Goal: Check status: Check status

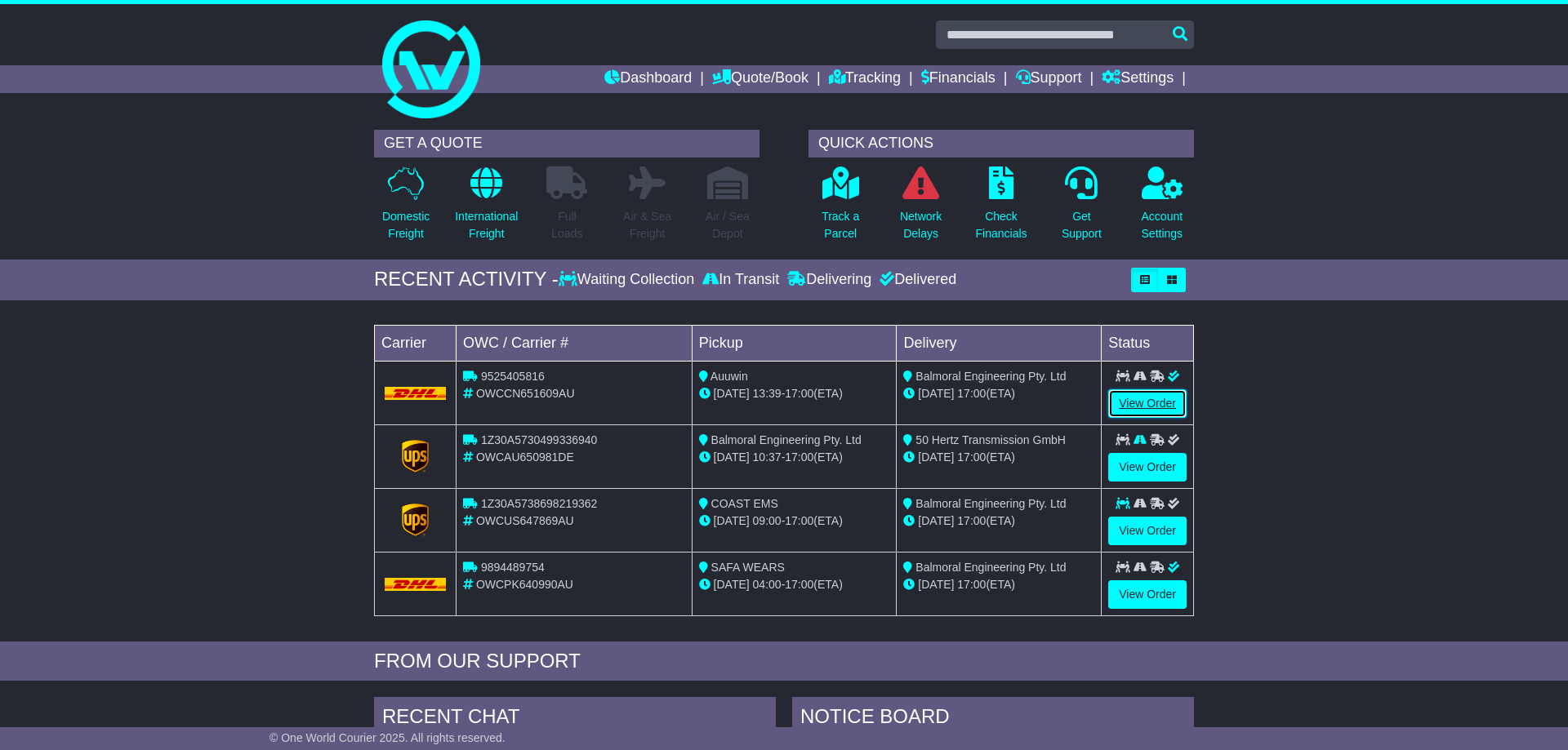
click at [1151, 399] on link "View Order" at bounding box center [1147, 403] width 79 height 29
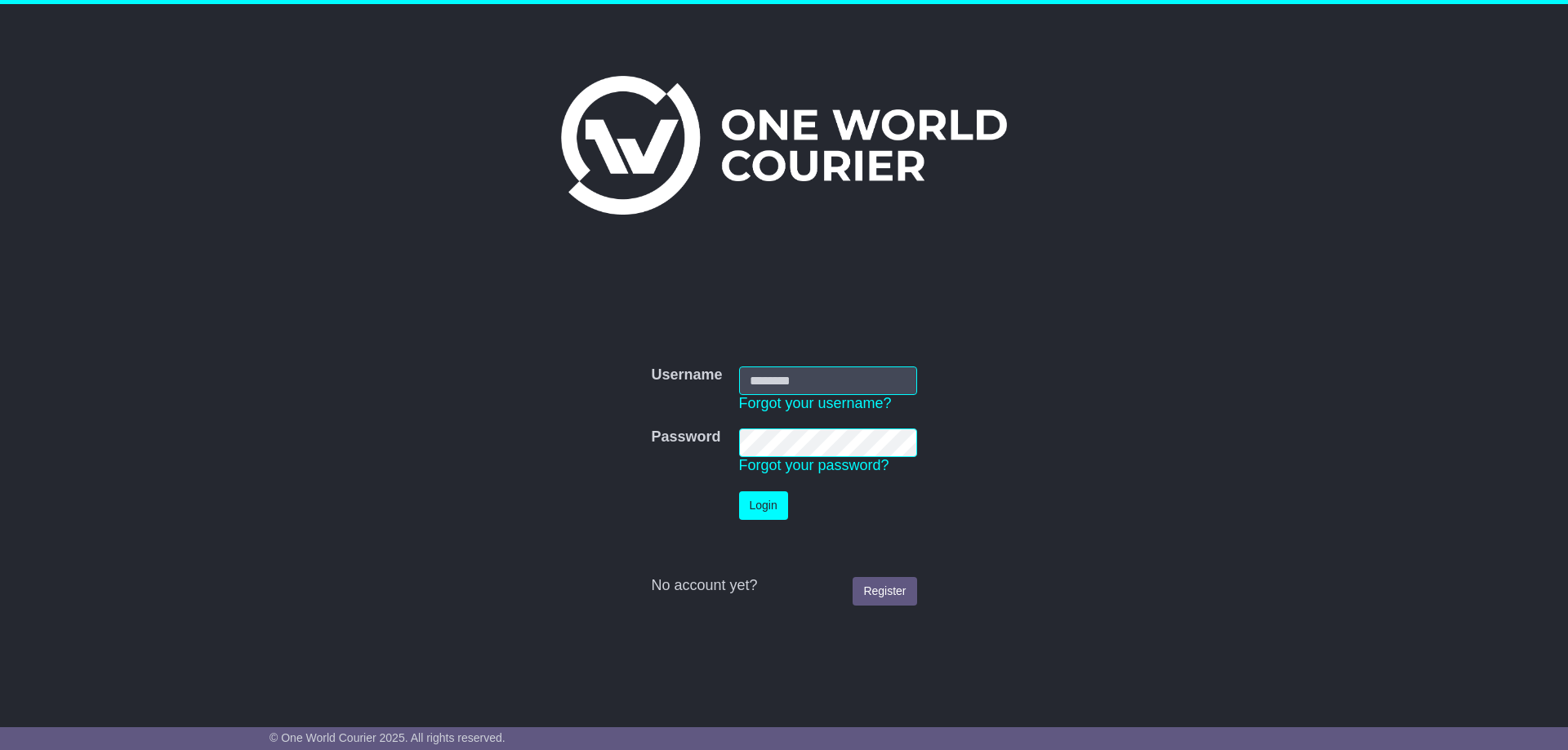
click at [1311, 233] on div "Username Username Forgot your username? Password Password Forgot your password?…" at bounding box center [784, 352] width 1568 height 697
type input "**********"
click at [770, 510] on button "Login" at bounding box center [763, 505] width 49 height 29
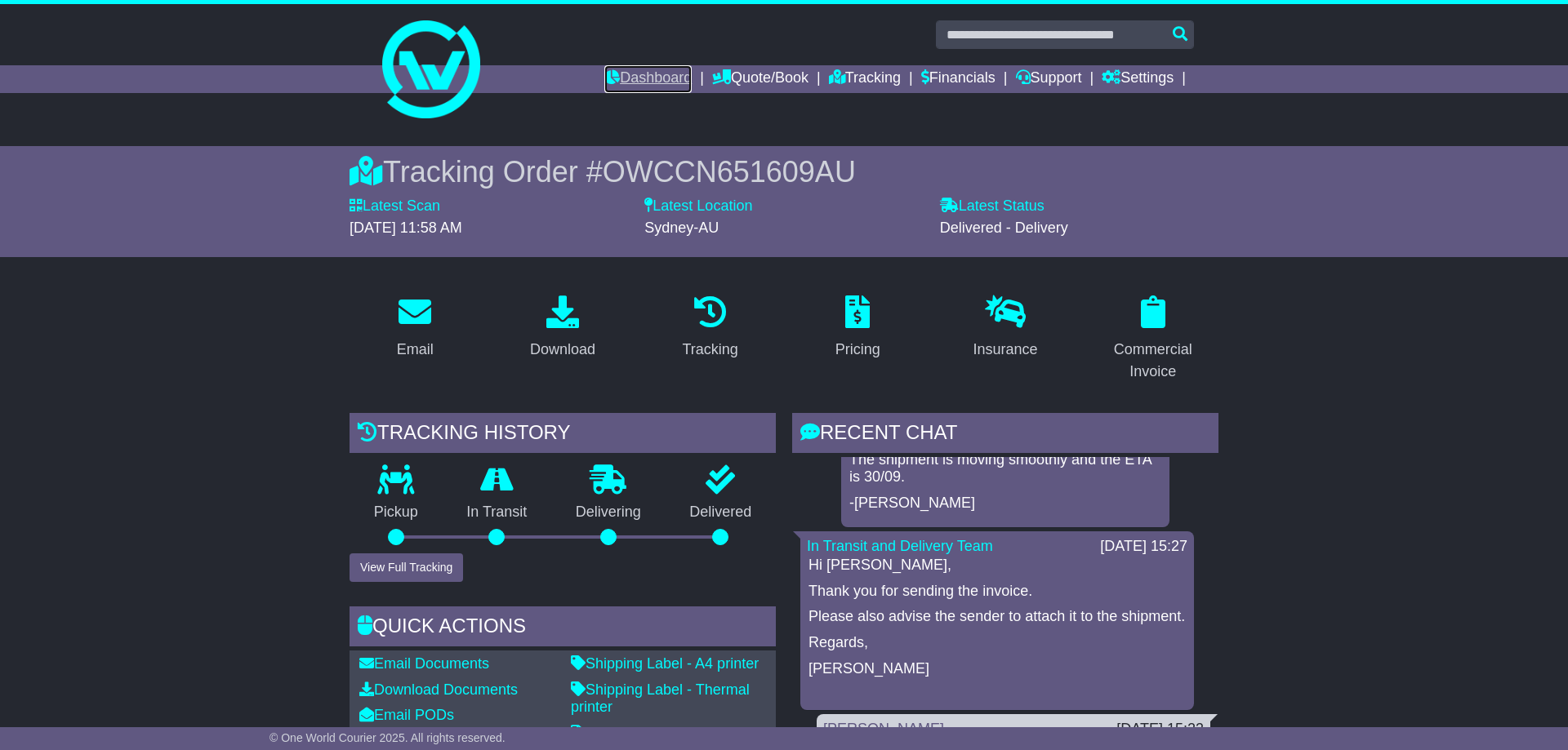
click at [643, 77] on link "Dashboard" at bounding box center [647, 79] width 87 height 28
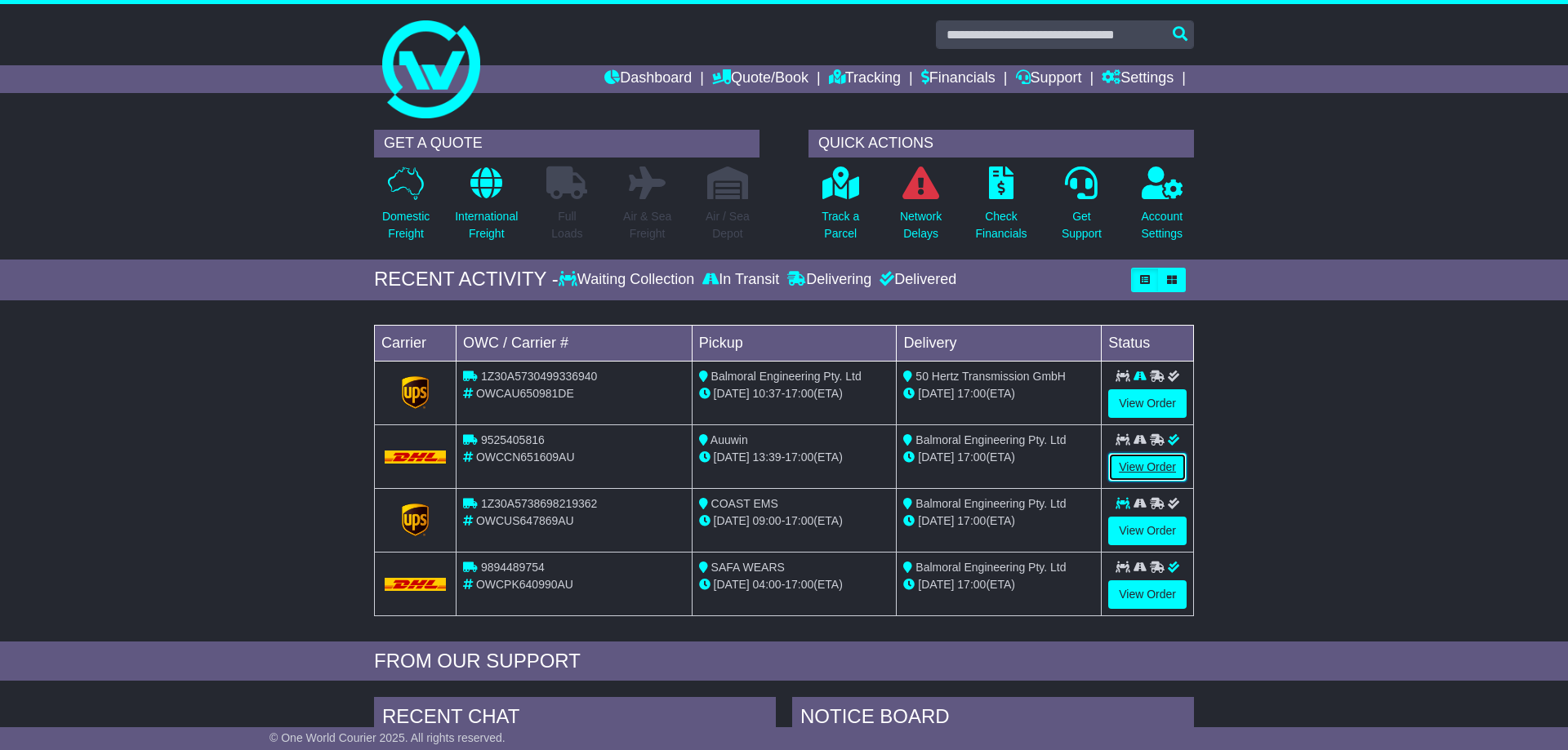
click at [1154, 468] on link "View Order" at bounding box center [1147, 467] width 79 height 29
click at [1139, 596] on link "View Order" at bounding box center [1147, 594] width 79 height 29
click at [1151, 400] on link "View Order" at bounding box center [1147, 403] width 79 height 29
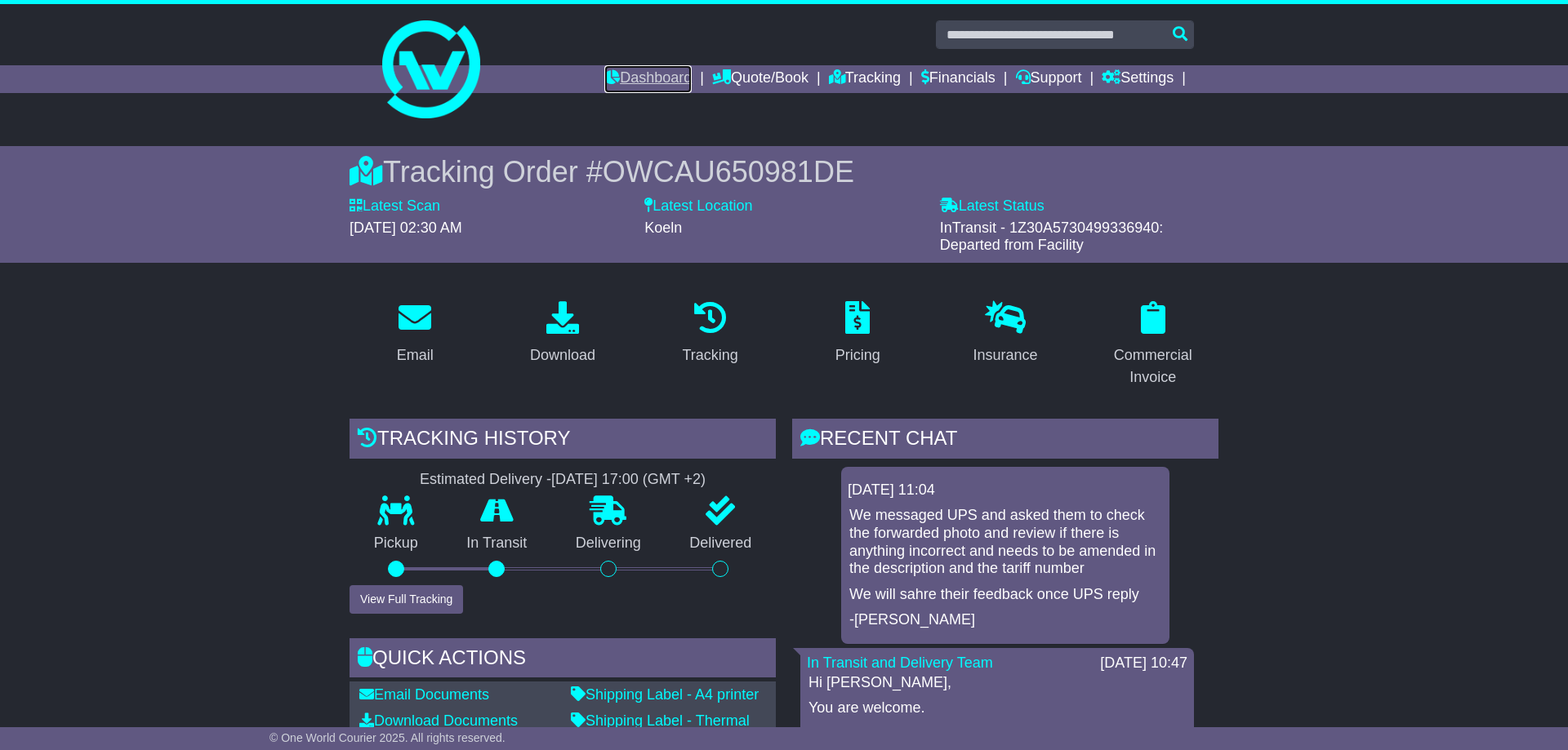
click at [648, 79] on link "Dashboard" at bounding box center [647, 79] width 87 height 28
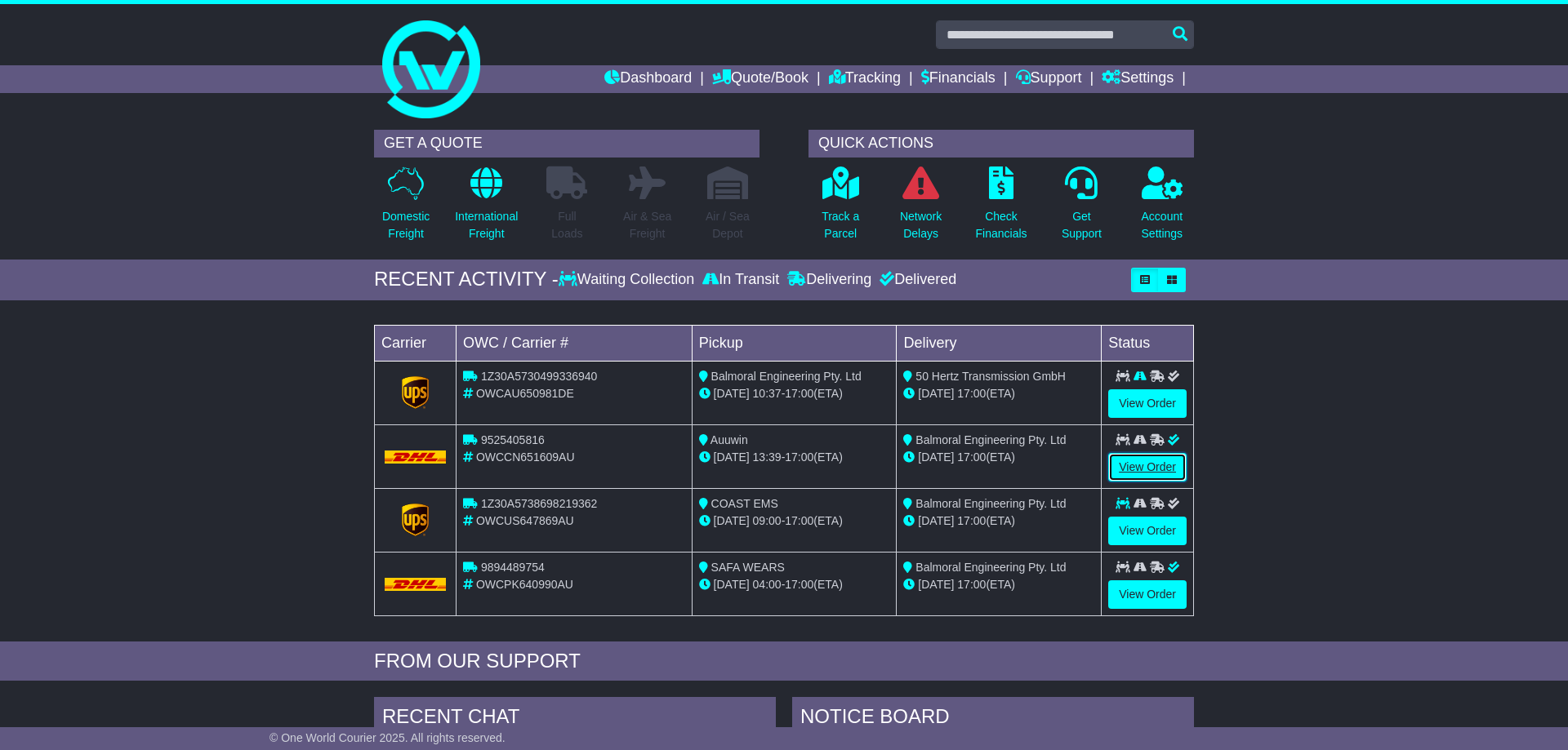
click at [1176, 462] on link "View Order" at bounding box center [1147, 467] width 79 height 29
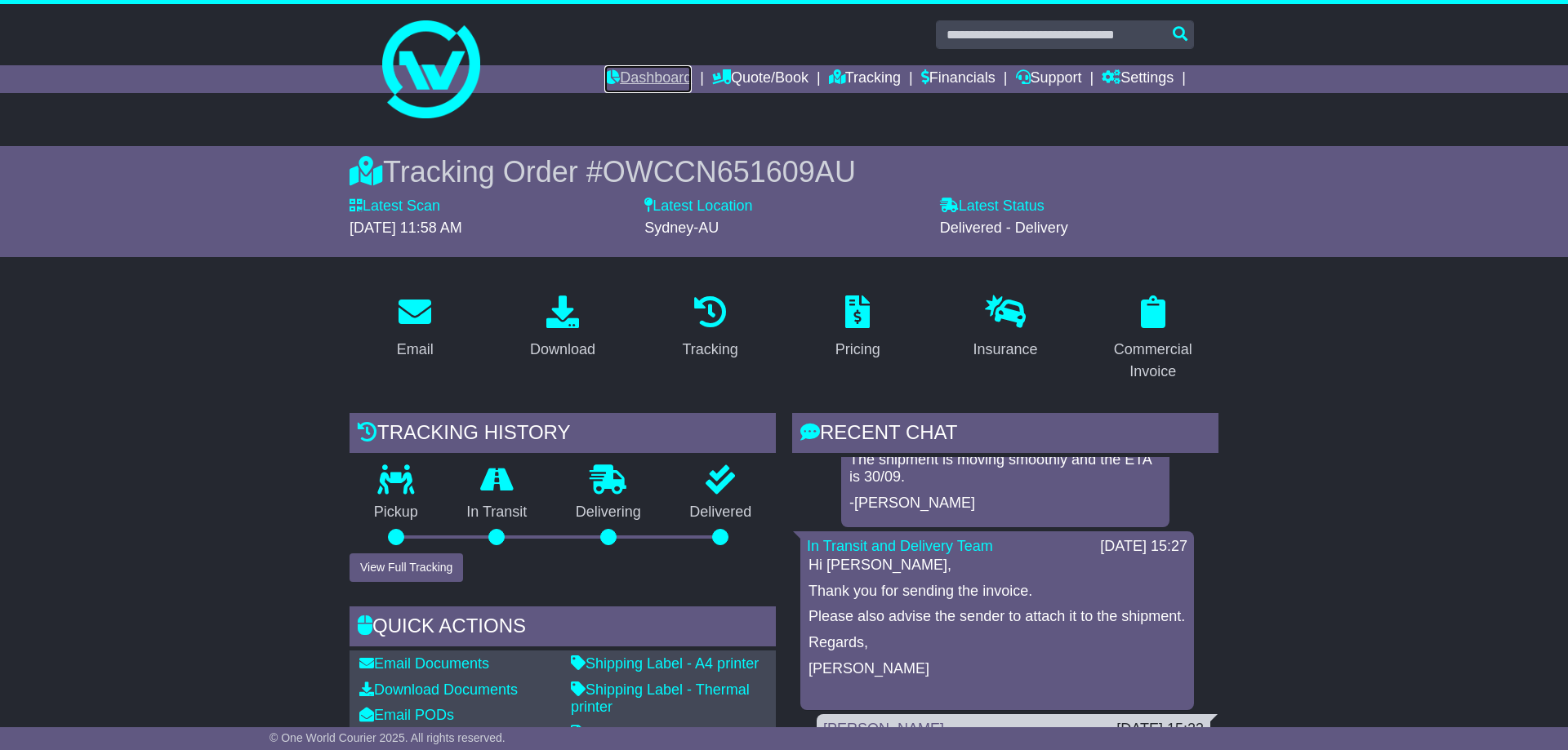
click at [659, 80] on link "Dashboard" at bounding box center [647, 79] width 87 height 28
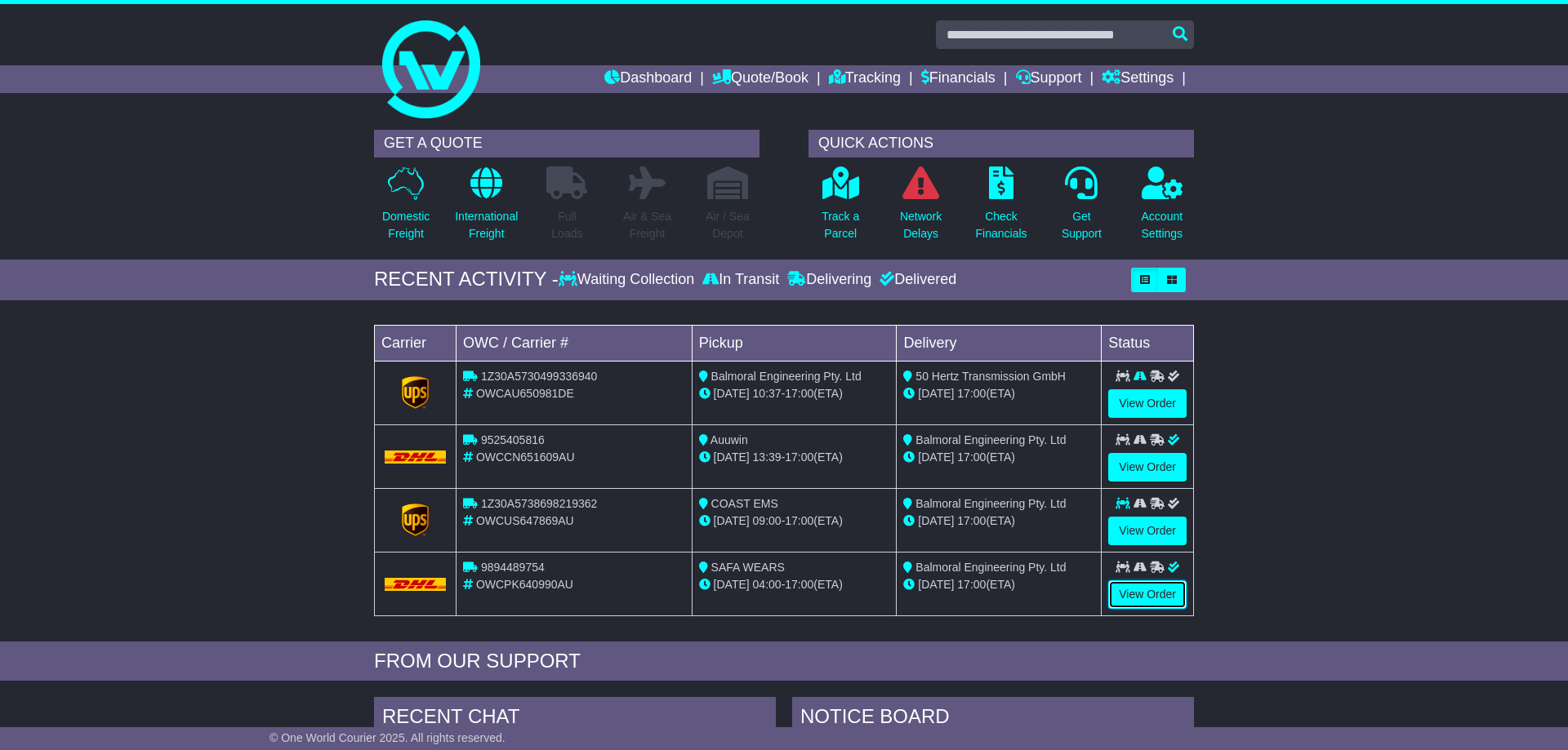
click at [1137, 597] on link "View Order" at bounding box center [1147, 594] width 79 height 29
click at [1140, 524] on link "View Order" at bounding box center [1147, 530] width 79 height 29
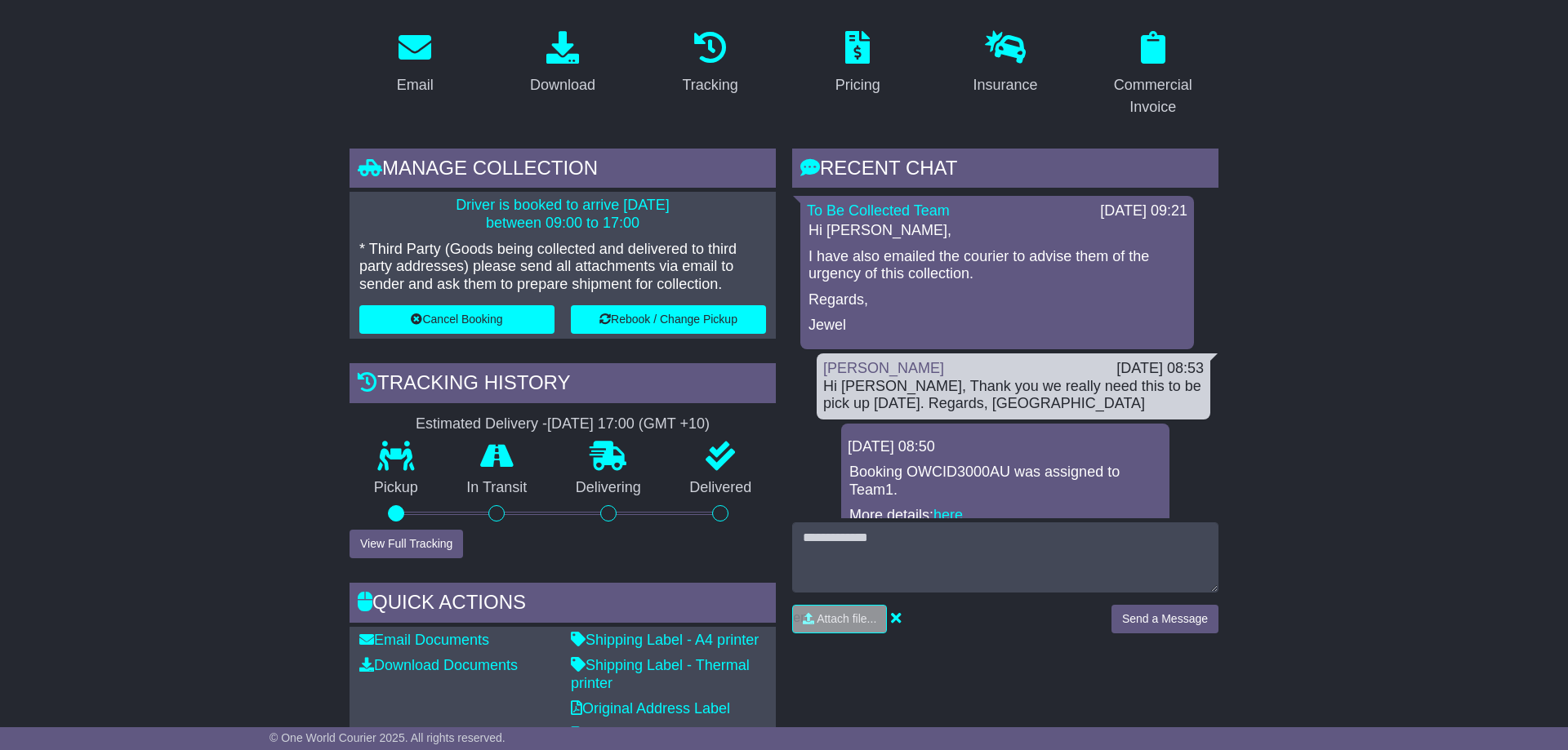
scroll to position [416, 0]
